Goal: Navigation & Orientation: Find specific page/section

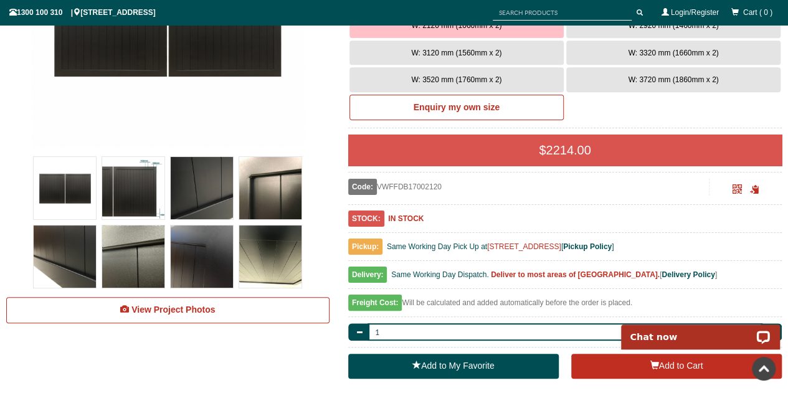
click at [128, 240] on img at bounding box center [133, 256] width 62 height 62
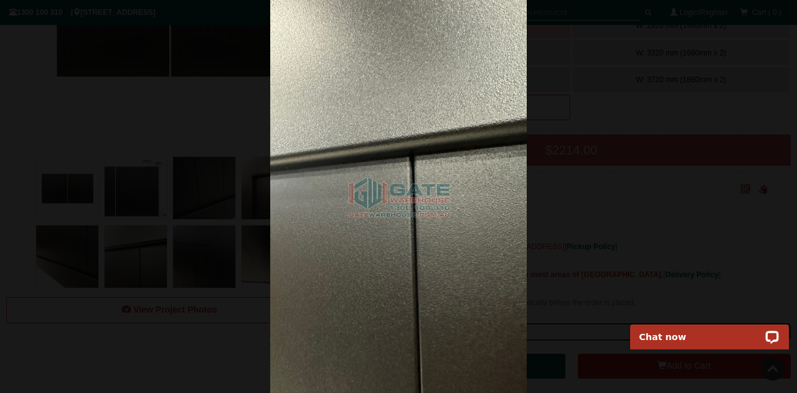
click at [346, 200] on img at bounding box center [398, 196] width 257 height 393
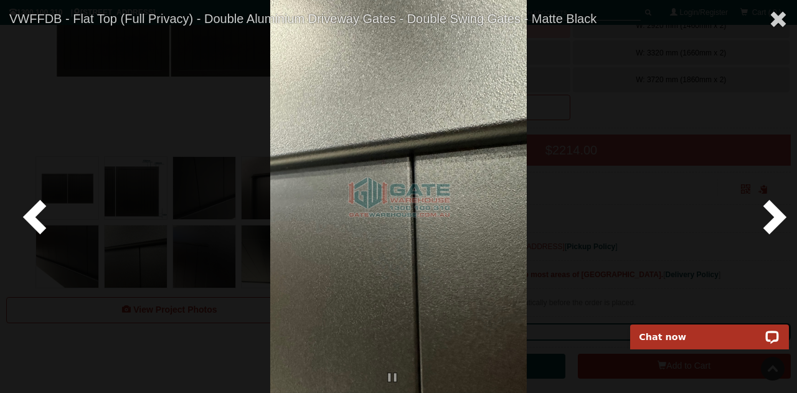
click at [772, 209] on span at bounding box center [771, 215] width 37 height 37
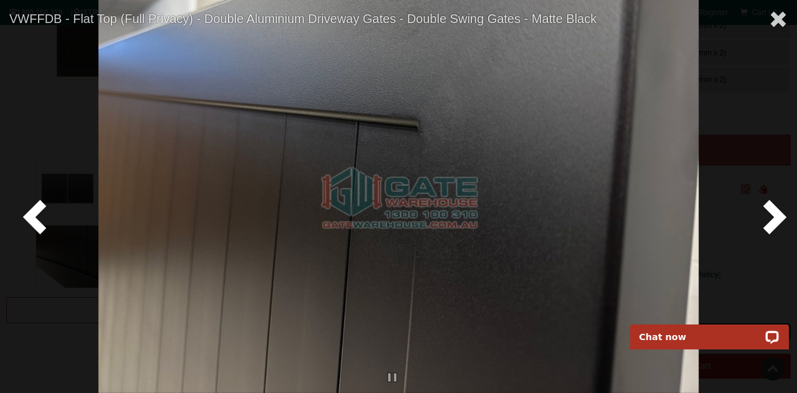
click at [772, 209] on span at bounding box center [771, 215] width 37 height 37
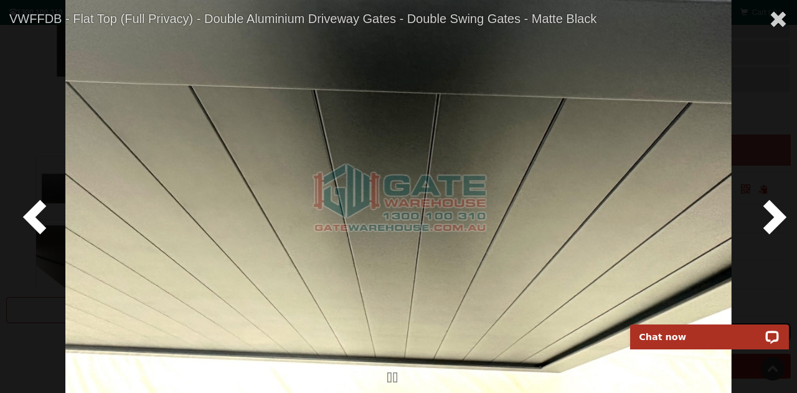
click at [772, 209] on span at bounding box center [771, 215] width 37 height 37
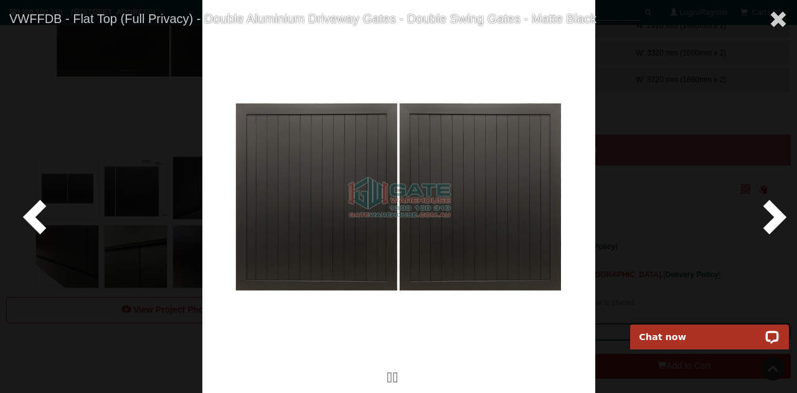
click at [772, 209] on span at bounding box center [771, 215] width 37 height 37
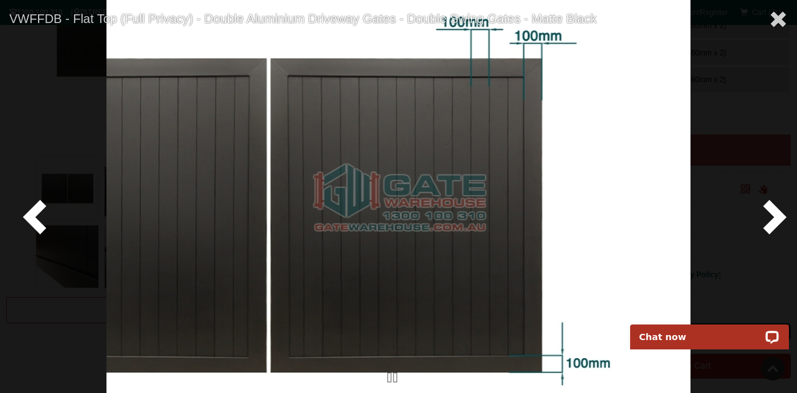
click at [772, 209] on span at bounding box center [771, 215] width 37 height 37
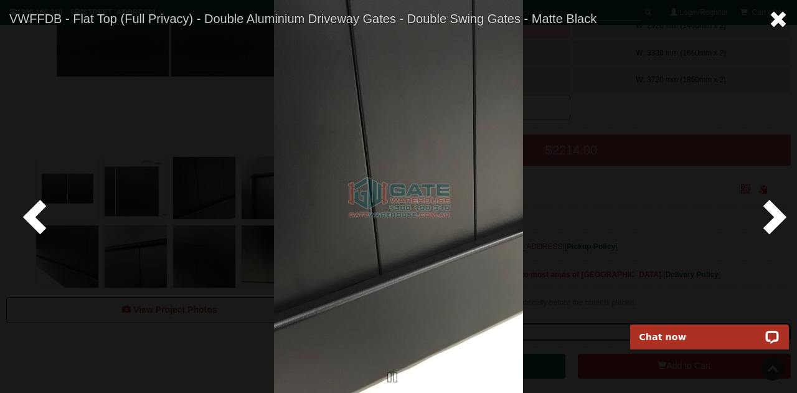
click at [783, 17] on span at bounding box center [778, 19] width 19 height 19
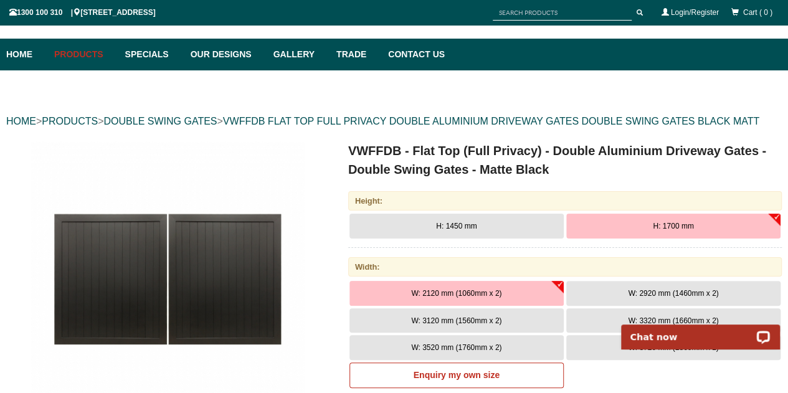
scroll to position [54, 0]
